Goal: Find specific page/section: Find specific page/section

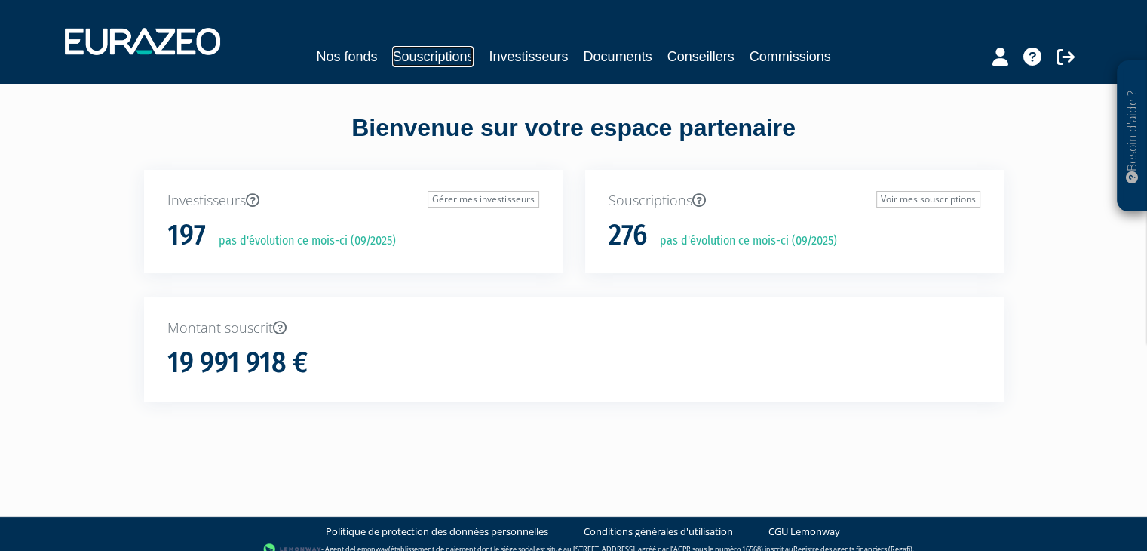
click at [458, 63] on link "Souscriptions" at bounding box center [432, 56] width 81 height 21
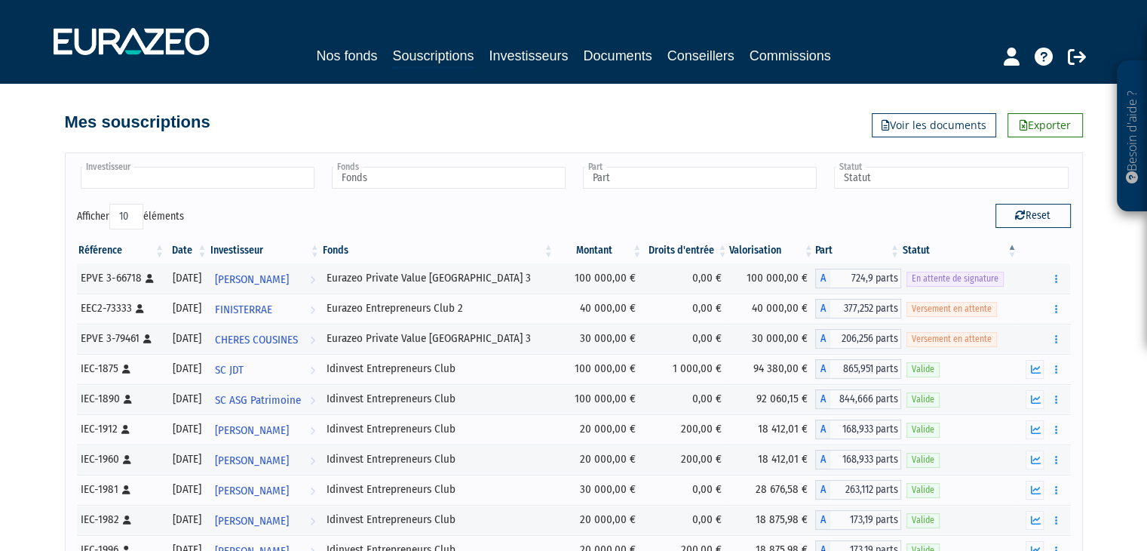
click at [229, 170] on input "text" at bounding box center [198, 178] width 234 height 22
type input "bricou"
click at [219, 199] on li "[PERSON_NAME] RT" at bounding box center [197, 201] width 238 height 19
